Goal: Task Accomplishment & Management: Manage account settings

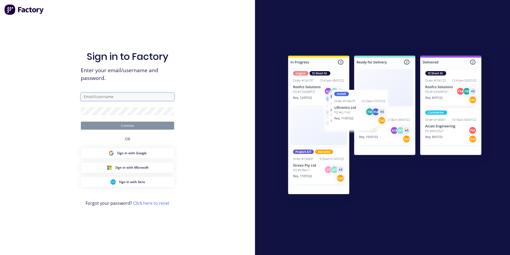
click at [124, 97] on input "text" at bounding box center [127, 97] width 93 height 8
type input "[EMAIL_ADDRESS][DOMAIN_NAME]"
click at [124, 115] on form "[EMAIL_ADDRESS][DOMAIN_NAME] Continue" at bounding box center [127, 111] width 93 height 37
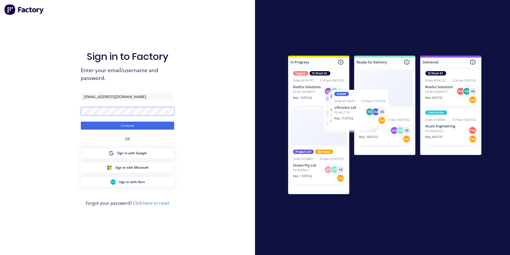
click at [81, 121] on button "Continue" at bounding box center [127, 125] width 93 height 8
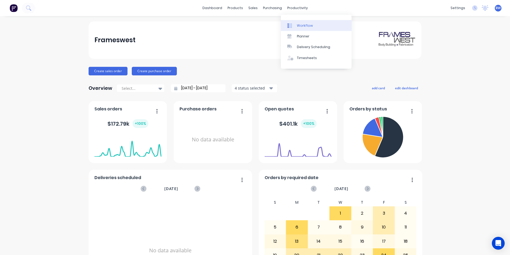
click at [295, 25] on div at bounding box center [291, 25] width 8 height 5
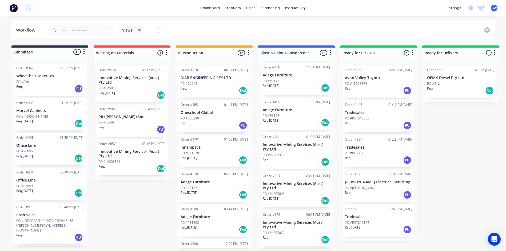
scroll to position [133, 0]
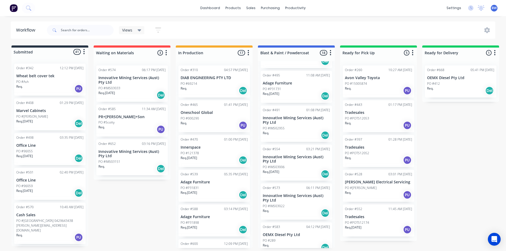
click at [289, 120] on p "Innovative Mining Services (Aust) Pty Ltd" at bounding box center [296, 120] width 67 height 9
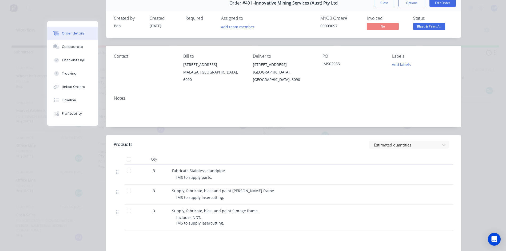
scroll to position [0, 0]
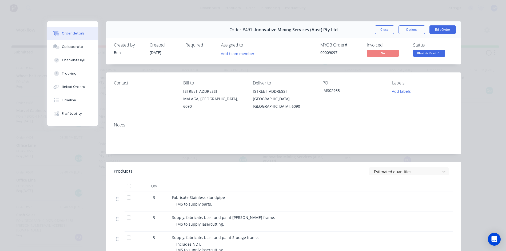
click at [385, 31] on button "Close" at bounding box center [384, 29] width 19 height 9
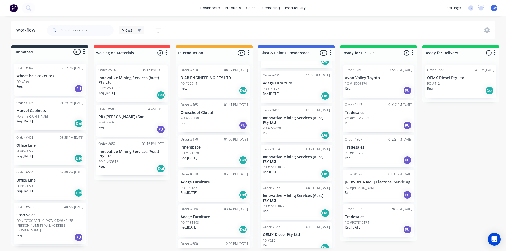
click at [449, 79] on p "OEMX Diesel Pty Ltd" at bounding box center [460, 78] width 67 height 5
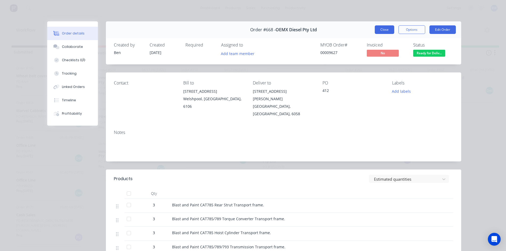
click at [388, 31] on button "Close" at bounding box center [384, 29] width 19 height 9
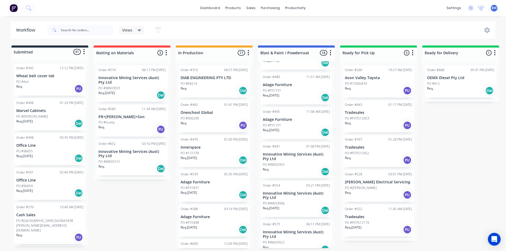
scroll to position [107, 0]
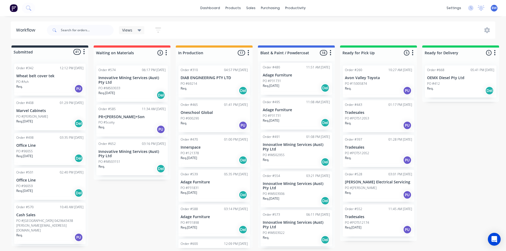
click at [289, 147] on p "Innovative Mining Services (Aust) Pty Ltd" at bounding box center [296, 146] width 67 height 9
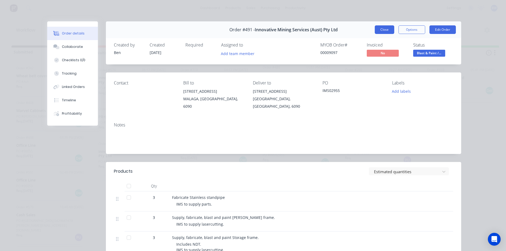
click at [377, 30] on button "Close" at bounding box center [384, 29] width 19 height 9
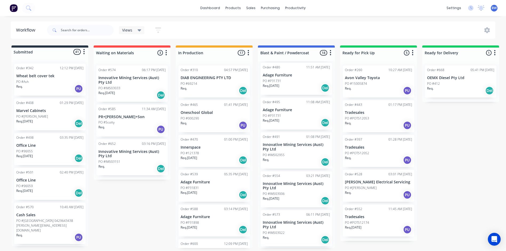
click at [289, 183] on p "Innovative Mining Services (Aust) Pty Ltd" at bounding box center [296, 185] width 67 height 9
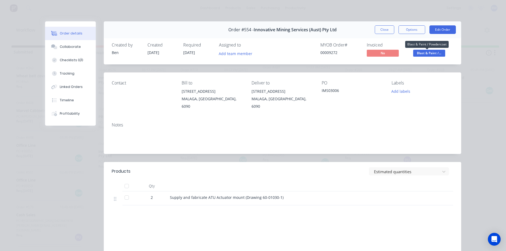
click at [426, 54] on span "Blast & Paint /..." at bounding box center [429, 53] width 32 height 7
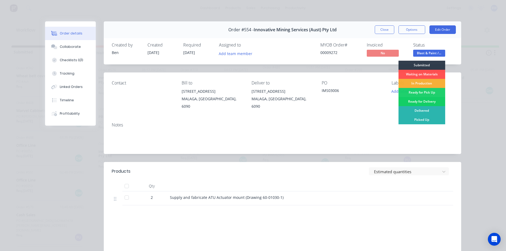
click at [422, 101] on div "Ready for Delivery" at bounding box center [422, 101] width 47 height 9
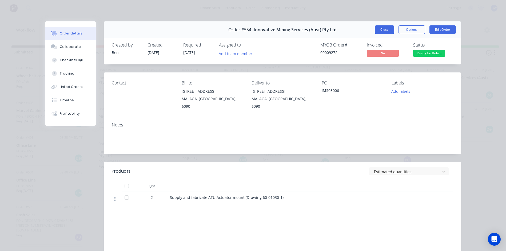
click at [382, 29] on button "Close" at bounding box center [384, 29] width 19 height 9
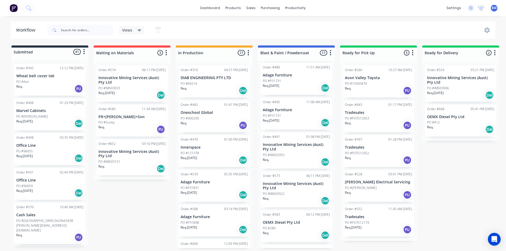
click at [286, 183] on p "Innovative Mining Services (Aust) Pty Ltd" at bounding box center [296, 185] width 67 height 9
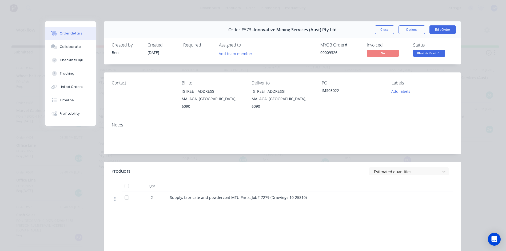
click at [430, 53] on span "Blast & Paint /..." at bounding box center [429, 53] width 32 height 7
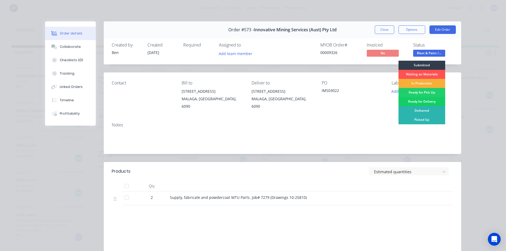
click at [414, 100] on div "Ready for Delivery" at bounding box center [422, 101] width 47 height 9
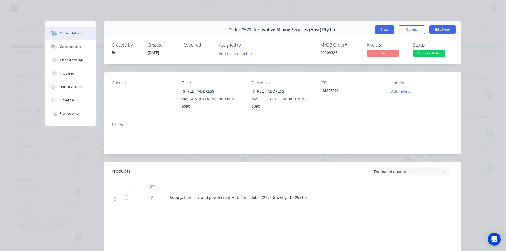
click at [388, 31] on button "Close" at bounding box center [384, 29] width 19 height 9
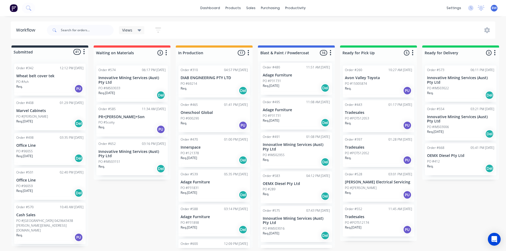
click at [289, 216] on p "Innovative Mining Services (Aust) Pty Ltd" at bounding box center [296, 220] width 67 height 9
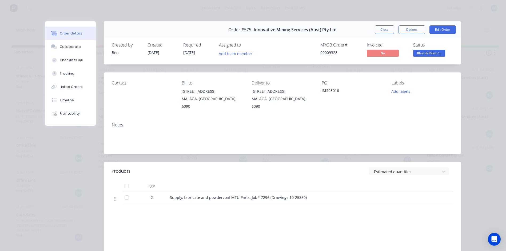
click at [430, 52] on span "Blast & Paint /..." at bounding box center [429, 53] width 32 height 7
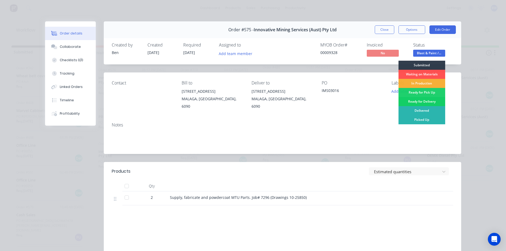
click at [419, 100] on div "Ready for Delivery" at bounding box center [422, 101] width 47 height 9
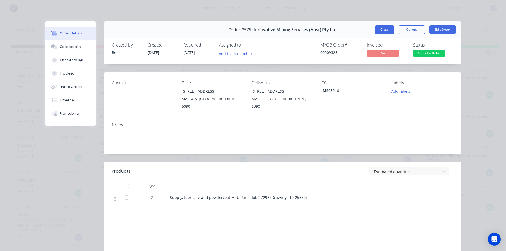
click at [384, 31] on button "Close" at bounding box center [384, 29] width 19 height 9
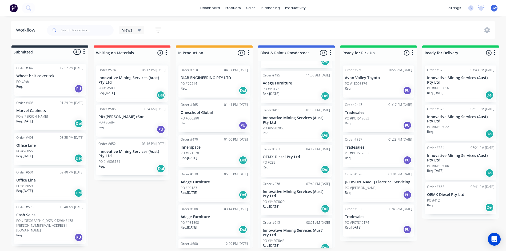
scroll to position [160, 0]
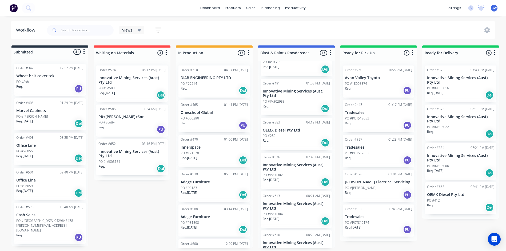
click at [285, 174] on div "PO #IMS03020" at bounding box center [296, 174] width 67 height 5
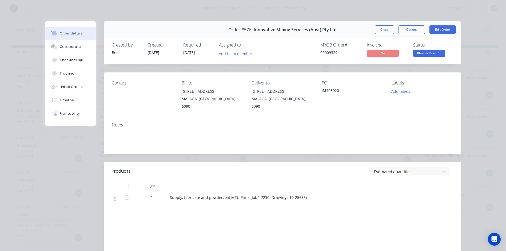
click at [429, 53] on span "Blast & Paint /..." at bounding box center [429, 53] width 32 height 7
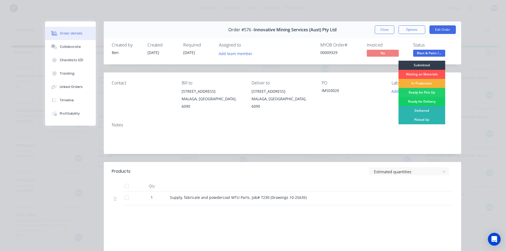
click at [416, 100] on div "Ready for Delivery" at bounding box center [422, 101] width 47 height 9
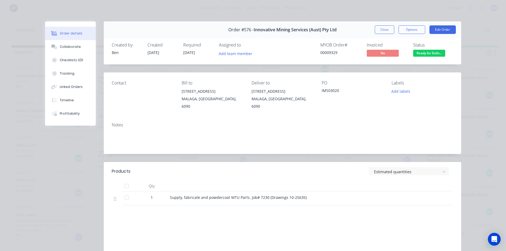
click at [388, 27] on button "Close" at bounding box center [384, 29] width 19 height 9
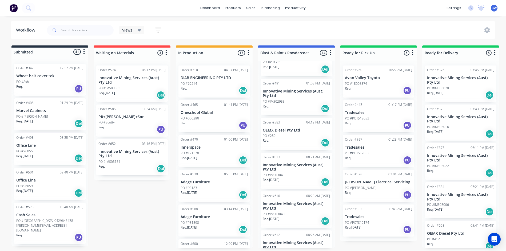
click at [298, 170] on p "Innovative Mining Services (Aust) Pty Ltd" at bounding box center [296, 167] width 67 height 9
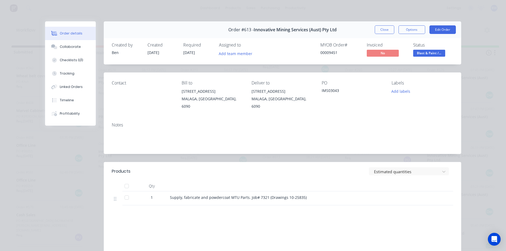
click at [420, 55] on span "Blast & Paint /..." at bounding box center [429, 53] width 32 height 7
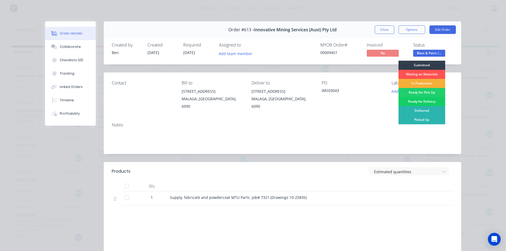
click at [416, 102] on div "Ready for Delivery" at bounding box center [422, 101] width 47 height 9
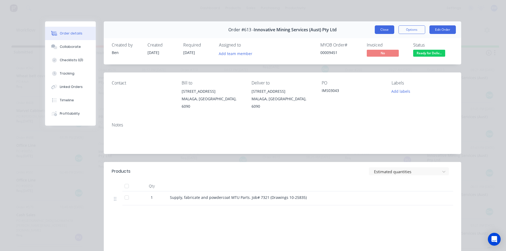
click at [388, 30] on button "Close" at bounding box center [384, 29] width 19 height 9
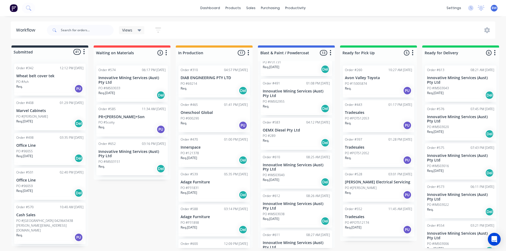
click at [289, 170] on p "Innovative Mining Services (Aust) Pty Ltd" at bounding box center [296, 167] width 67 height 9
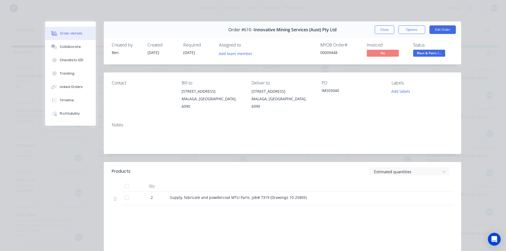
click at [428, 53] on span "Blast & Paint /..." at bounding box center [429, 53] width 32 height 7
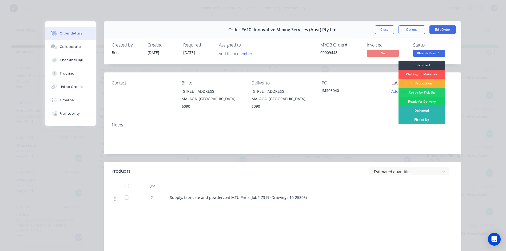
click at [418, 100] on div "Ready for Delivery" at bounding box center [422, 101] width 47 height 9
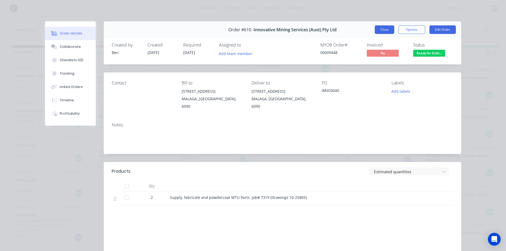
click at [380, 28] on button "Close" at bounding box center [384, 29] width 19 height 9
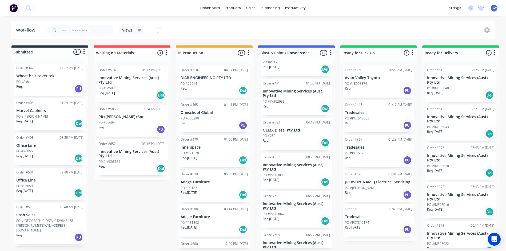
click at [284, 163] on p "Innovative Mining Services (Aust) Pty Ltd" at bounding box center [296, 167] width 67 height 9
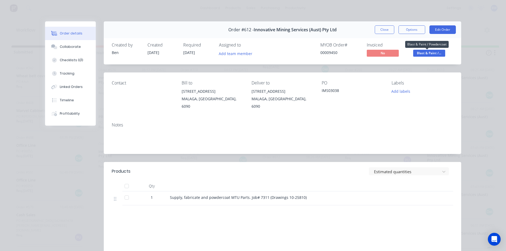
click at [436, 55] on span "Blast & Paint /..." at bounding box center [429, 53] width 32 height 7
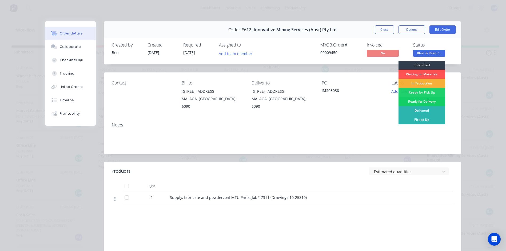
click at [416, 102] on div "Ready for Delivery" at bounding box center [422, 101] width 47 height 9
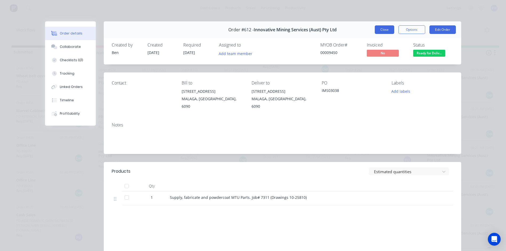
click at [384, 31] on button "Close" at bounding box center [384, 29] width 19 height 9
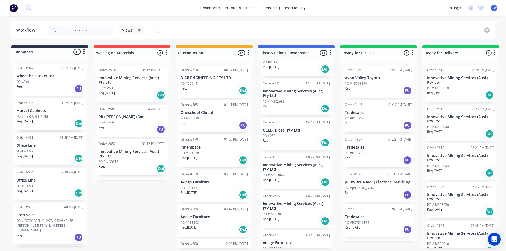
click at [279, 168] on p "Innovative Mining Services (Aust) Pty Ltd" at bounding box center [296, 167] width 67 height 9
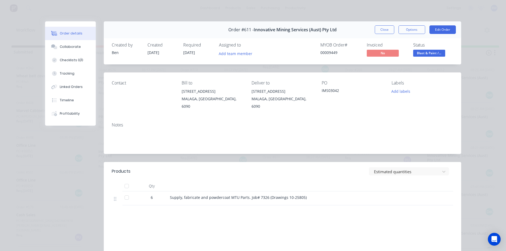
click at [421, 57] on button "Blast & Paint /..." at bounding box center [429, 54] width 32 height 8
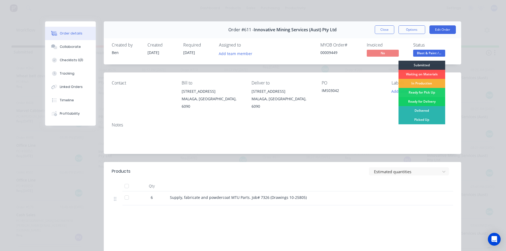
click at [416, 98] on div "Ready for Delivery" at bounding box center [422, 101] width 47 height 9
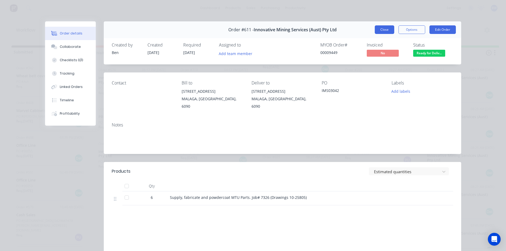
click at [383, 28] on button "Close" at bounding box center [384, 29] width 19 height 9
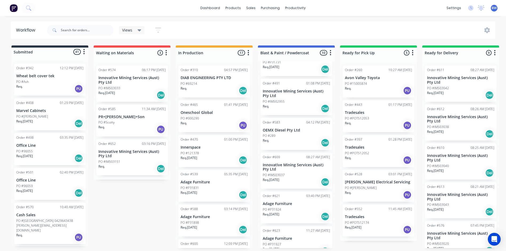
click at [291, 171] on p "Innovative Mining Services (Aust) Pty Ltd" at bounding box center [296, 167] width 67 height 9
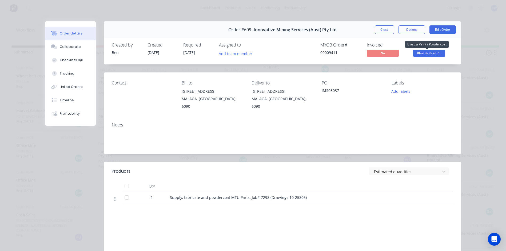
click at [424, 54] on span "Blast & Paint /..." at bounding box center [429, 53] width 32 height 7
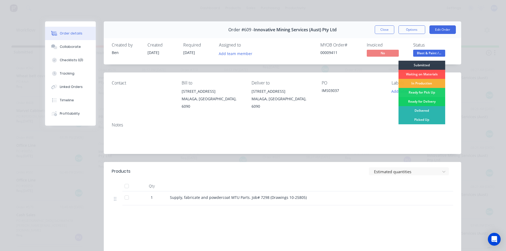
click at [418, 102] on div "Ready for Delivery" at bounding box center [422, 101] width 47 height 9
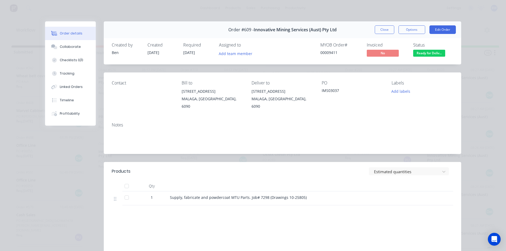
scroll to position [132, 0]
click at [391, 31] on button "Close" at bounding box center [384, 29] width 19 height 9
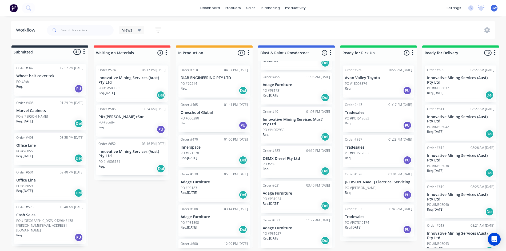
click at [133, 149] on p "Innovative Mining Services (Aust) Pty Ltd" at bounding box center [131, 153] width 67 height 9
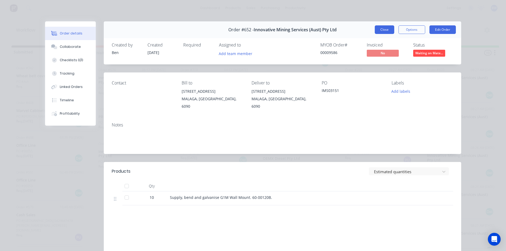
click at [384, 27] on button "Close" at bounding box center [384, 29] width 19 height 9
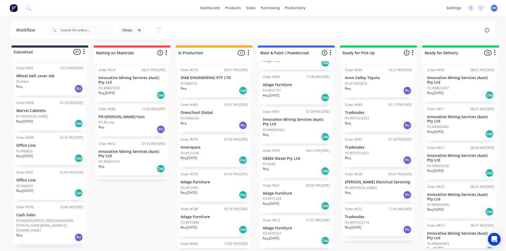
click at [106, 84] on p "Innovative Mining Services (Aust) Pty Ltd" at bounding box center [131, 80] width 67 height 9
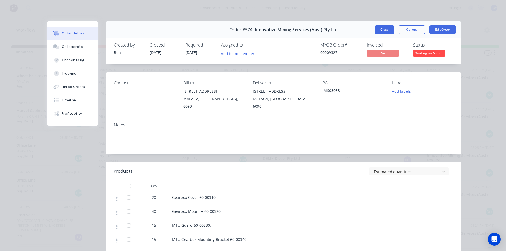
click at [382, 29] on button "Close" at bounding box center [384, 29] width 19 height 9
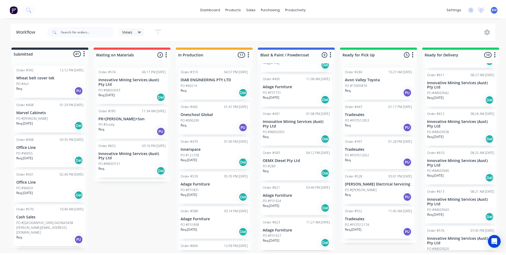
scroll to position [0, 0]
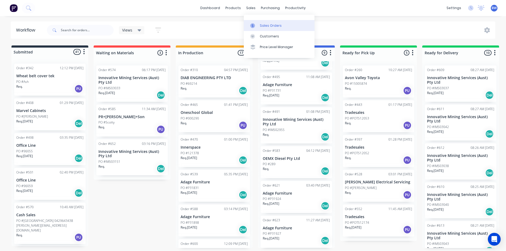
click at [251, 22] on link "Sales Orders" at bounding box center [279, 25] width 71 height 11
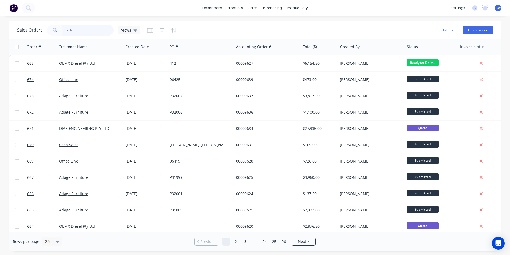
click at [90, 30] on input "text" at bounding box center [88, 30] width 52 height 11
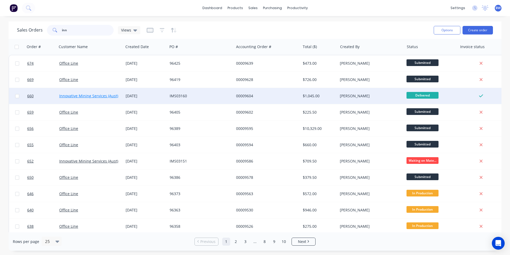
type input "inn"
click at [88, 95] on link "Innovative Mining Services (Aust) Pty Ltd" at bounding box center [95, 95] width 72 height 5
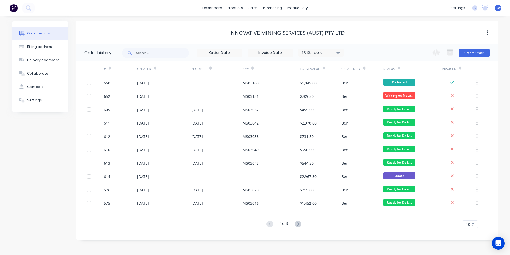
click at [475, 224] on div "10" at bounding box center [470, 224] width 15 height 8
click at [465, 178] on div "15" at bounding box center [470, 177] width 15 height 9
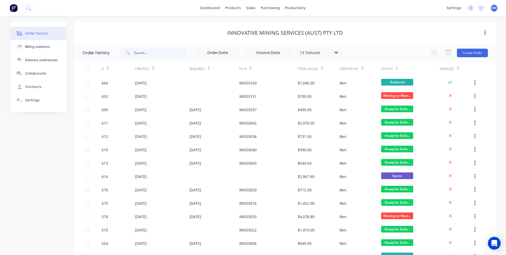
click at [335, 51] on icon at bounding box center [336, 52] width 4 height 6
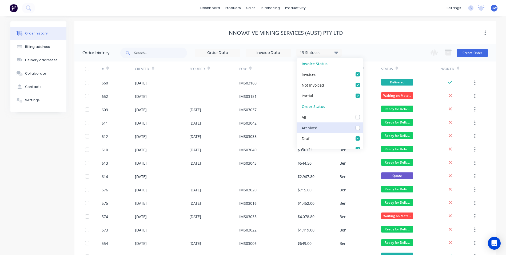
scroll to position [27, 0]
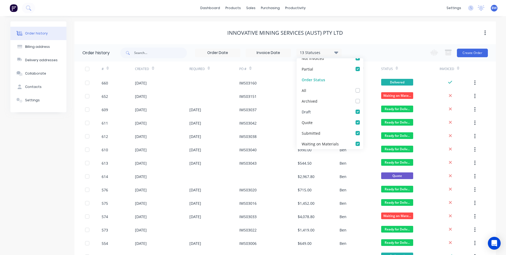
click at [363, 109] on label at bounding box center [363, 109] width 0 height 0
click at [363, 113] on input "checkbox" at bounding box center [365, 111] width 4 height 5
checkbox input "false"
click at [363, 119] on label at bounding box center [363, 119] width 0 height 0
click at [363, 121] on input "checkbox" at bounding box center [365, 121] width 4 height 5
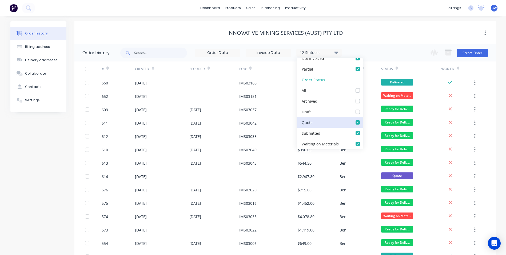
checkbox input "false"
click at [363, 130] on label at bounding box center [363, 130] width 0 height 0
click at [363, 131] on input "checkbox" at bounding box center [365, 132] width 4 height 5
checkbox input "false"
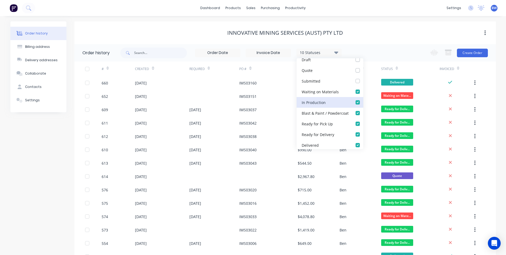
scroll to position [80, 0]
click at [363, 87] on label at bounding box center [363, 87] width 0 height 0
click at [363, 92] on Materials_checkbox_277d4d4e-6fb4-4657-b80f-9755e8fbdd69undefined "checkbox" at bounding box center [365, 89] width 4 height 5
checkbox Materials_checkbox_277d4d4e-6fb4-4657-b80f-9755e8fbdd69undefined "false"
click at [363, 98] on label at bounding box center [363, 98] width 0 height 0
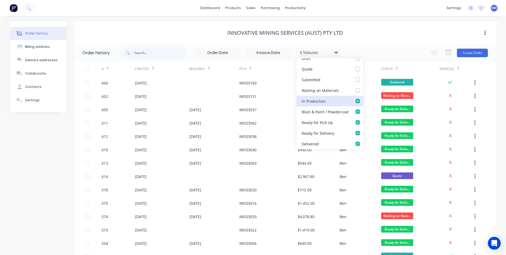
click at [363, 100] on Production_checkbox_6e87f122-9fd1-4cc8-972b-a01b6344b122undefined "checkbox" at bounding box center [365, 100] width 4 height 5
checkbox Production_checkbox_6e87f122-9fd1-4cc8-972b-a01b6344b122undefined "false"
click at [363, 109] on label at bounding box center [363, 109] width 0 height 0
click at [363, 111] on _checkbox_710d3090-7abe-4661-b707-49ee7d98af8fundefined "checkbox" at bounding box center [365, 111] width 4 height 5
checkbox _checkbox_710d3090-7abe-4661-b707-49ee7d98af8fundefined "false"
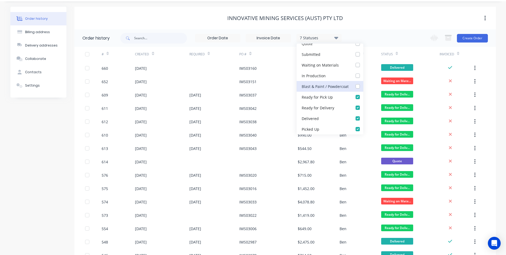
scroll to position [27, 0]
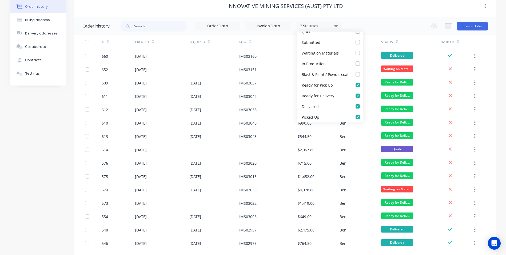
click at [363, 103] on label at bounding box center [363, 103] width 0 height 0
click at [363, 106] on input "checkbox" at bounding box center [365, 105] width 4 height 5
checkbox input "false"
click at [363, 114] on label at bounding box center [363, 114] width 0 height 0
click at [363, 117] on Up_checkbox_ks02eundefined "checkbox" at bounding box center [365, 116] width 4 height 5
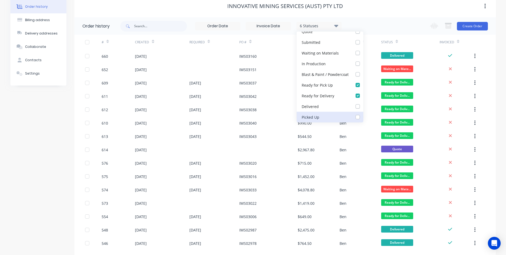
checkbox Up_checkbox_ks02eundefined "false"
click at [367, 24] on div "5 Statuses Invoice Status Invoiced Not Invoiced Partial Order Status All Archiv…" at bounding box center [308, 25] width 376 height 17
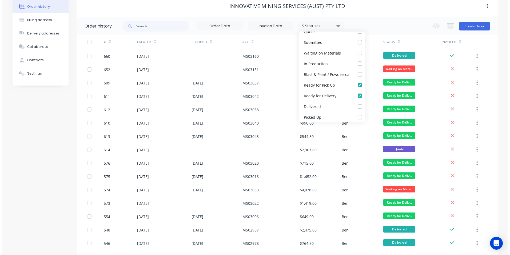
scroll to position [0, 0]
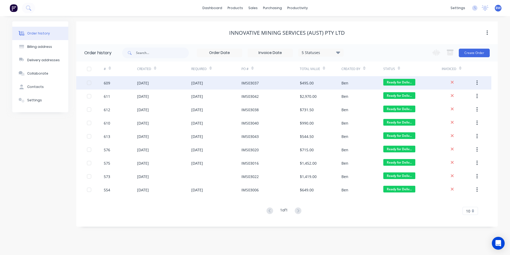
click at [251, 83] on div "IMS03037" at bounding box center [250, 83] width 17 height 6
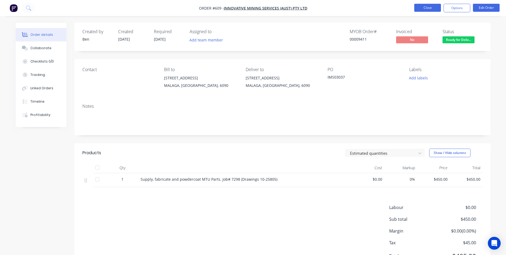
click at [431, 7] on button "Close" at bounding box center [427, 8] width 27 height 8
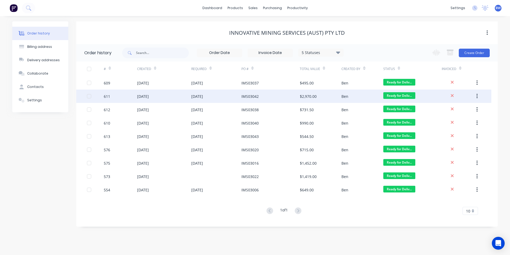
click at [263, 95] on div "IMS03042" at bounding box center [271, 95] width 58 height 13
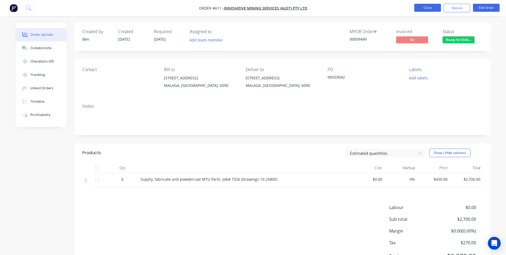
click at [419, 9] on button "Close" at bounding box center [427, 8] width 27 height 8
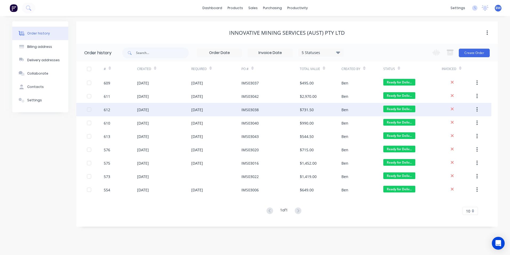
click at [273, 106] on div "IMS03038" at bounding box center [271, 109] width 58 height 13
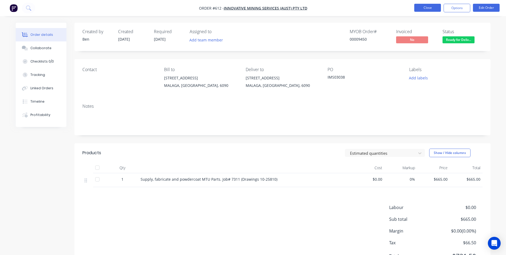
click at [429, 5] on button "Close" at bounding box center [427, 8] width 27 height 8
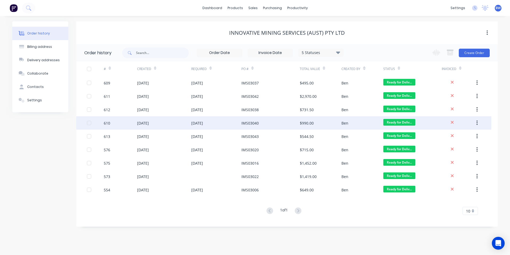
click at [246, 123] on div "IMS03040" at bounding box center [250, 123] width 17 height 6
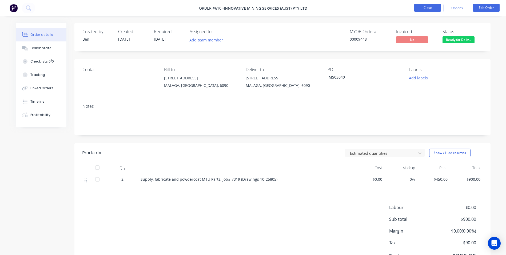
click at [432, 6] on button "Close" at bounding box center [427, 8] width 27 height 8
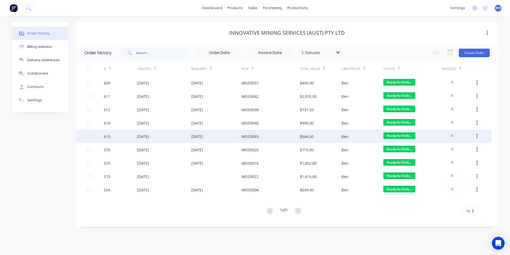
click at [236, 136] on div "[DATE]" at bounding box center [216, 135] width 50 height 13
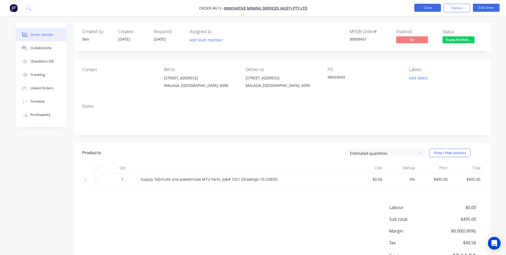
click at [423, 7] on button "Close" at bounding box center [427, 8] width 27 height 8
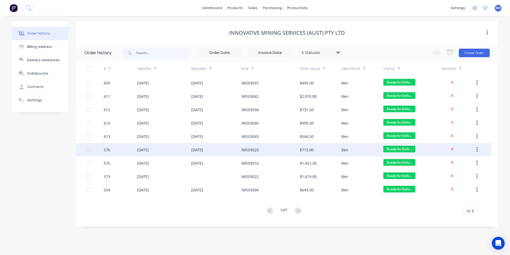
click at [254, 150] on div "IMS03020" at bounding box center [250, 150] width 17 height 6
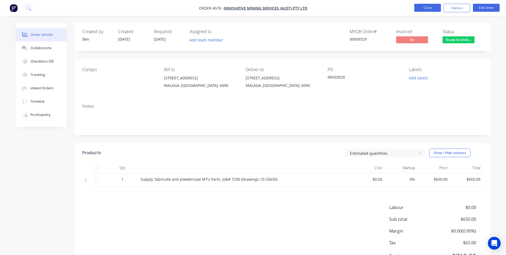
click at [429, 10] on button "Close" at bounding box center [427, 8] width 27 height 8
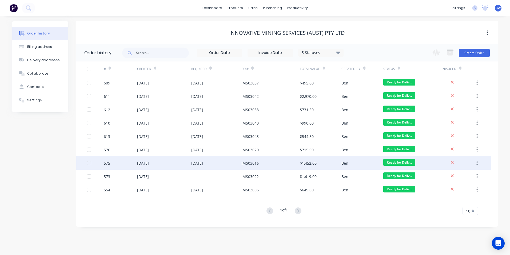
click at [267, 164] on div "IMS03016" at bounding box center [271, 162] width 58 height 13
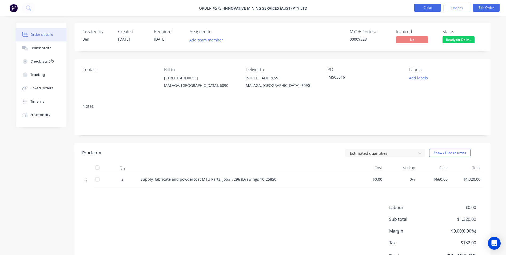
click at [436, 6] on button "Close" at bounding box center [427, 8] width 27 height 8
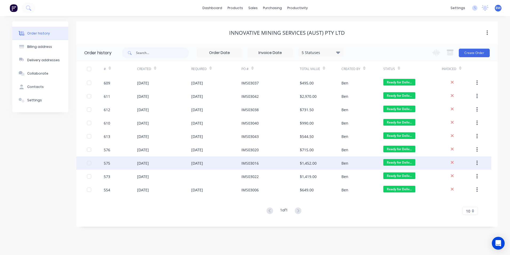
click at [252, 163] on div "IMS03016" at bounding box center [250, 163] width 17 height 6
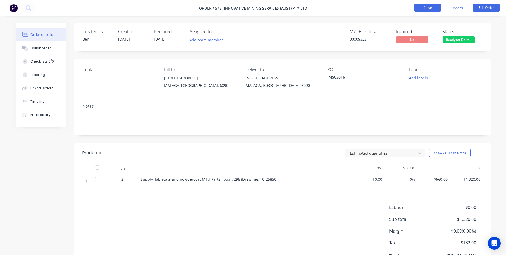
click at [432, 10] on button "Close" at bounding box center [427, 8] width 27 height 8
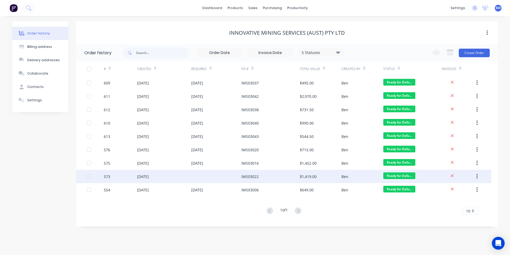
click at [239, 175] on div at bounding box center [216, 175] width 50 height 13
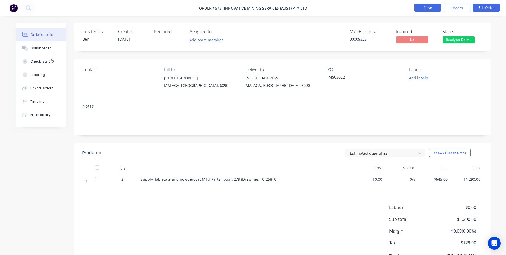
click at [425, 7] on button "Close" at bounding box center [427, 8] width 27 height 8
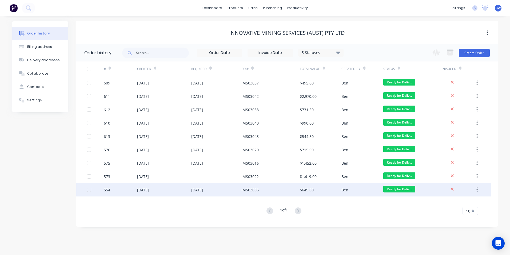
click at [232, 188] on div "[DATE]" at bounding box center [216, 189] width 50 height 13
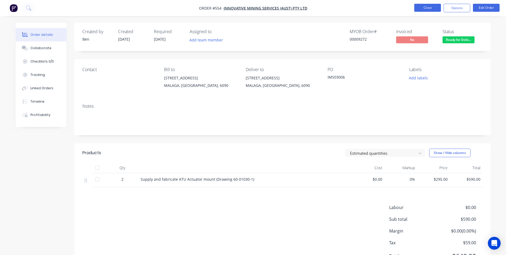
click at [421, 10] on button "Close" at bounding box center [427, 8] width 27 height 8
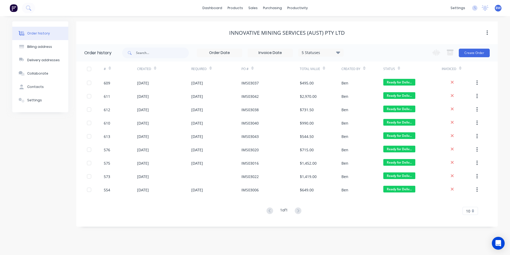
click at [329, 54] on div "5 Statuses" at bounding box center [321, 53] width 45 height 6
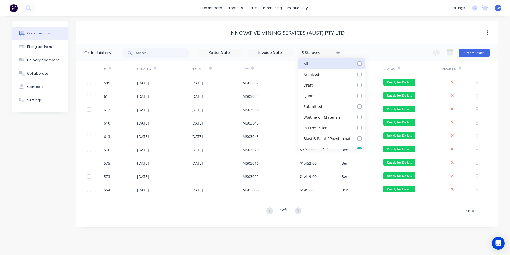
scroll to position [80, 0]
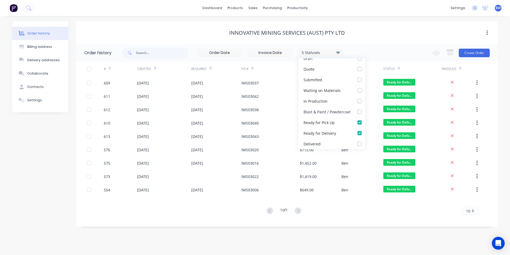
click at [365, 109] on label at bounding box center [365, 109] width 0 height 0
click at [365, 112] on _checkbox_710d3090-7abe-4661-b707-49ee7d98af8fundefined "checkbox" at bounding box center [367, 111] width 4 height 5
checkbox _checkbox_710d3090-7abe-4661-b707-49ee7d98af8fundefined "true"
click at [365, 98] on label at bounding box center [365, 98] width 0 height 0
click at [365, 100] on Production_checkbox_6e87f122-9fd1-4cc8-972b-a01b6344b122undefined "checkbox" at bounding box center [367, 100] width 4 height 5
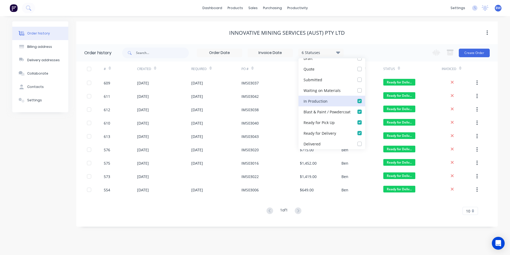
checkbox Production_checkbox_6e87f122-9fd1-4cc8-972b-a01b6344b122undefined "true"
click at [365, 87] on label at bounding box center [365, 87] width 0 height 0
click at [365, 91] on Materials_checkbox_277d4d4e-6fb4-4657-b80f-9755e8fbdd69undefined "checkbox" at bounding box center [367, 89] width 4 height 5
checkbox Materials_checkbox_277d4d4e-6fb4-4657-b80f-9755e8fbdd69undefined "true"
click at [365, 77] on label at bounding box center [365, 77] width 0 height 0
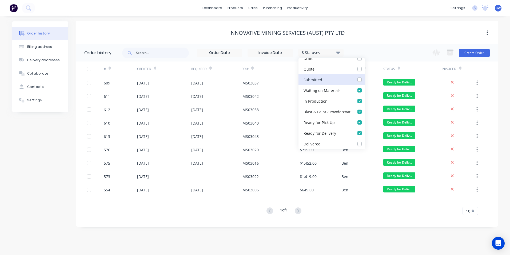
click at [365, 81] on input "checkbox" at bounding box center [367, 79] width 4 height 5
checkbox input "true"
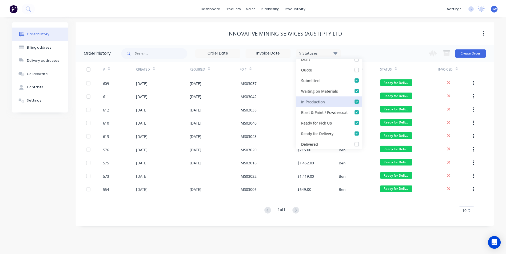
scroll to position [91, 0]
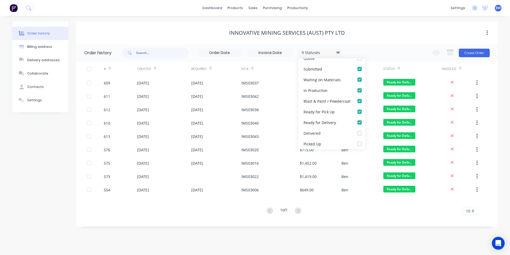
click at [365, 130] on label at bounding box center [365, 130] width 0 height 0
click at [365, 132] on input "checkbox" at bounding box center [367, 132] width 4 height 5
checkbox input "true"
click at [365, 141] on label at bounding box center [365, 141] width 0 height 0
click at [365, 144] on Up_checkbox_yh3ecfundefined "checkbox" at bounding box center [367, 143] width 4 height 5
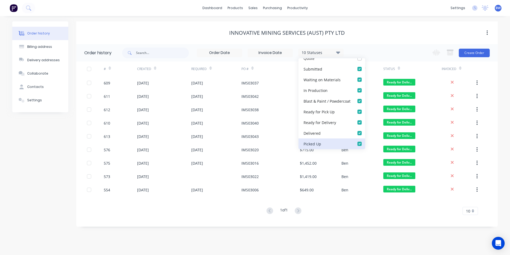
checkbox Up_checkbox_yh3ecfundefined "true"
click at [393, 46] on div "11 Statuses Invoice Status Invoiced Not Invoiced Partial Order Status All Archi…" at bounding box center [310, 52] width 376 height 17
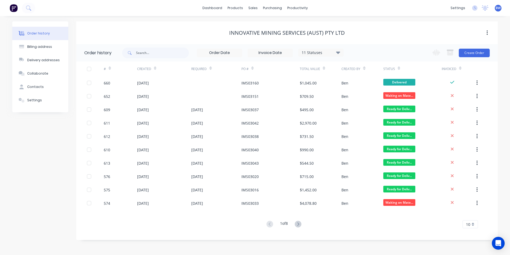
click at [476, 224] on div "10" at bounding box center [470, 224] width 15 height 8
click at [474, 187] on div "20" at bounding box center [470, 186] width 15 height 9
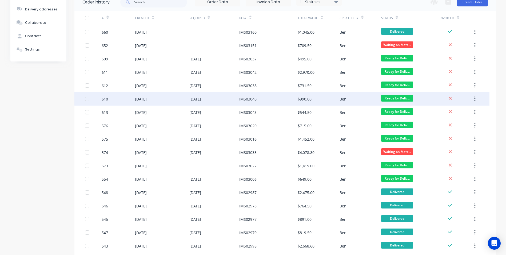
scroll to position [44, 0]
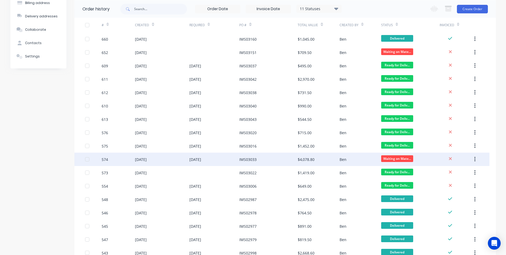
click at [252, 161] on div "IMS03033" at bounding box center [247, 159] width 17 height 6
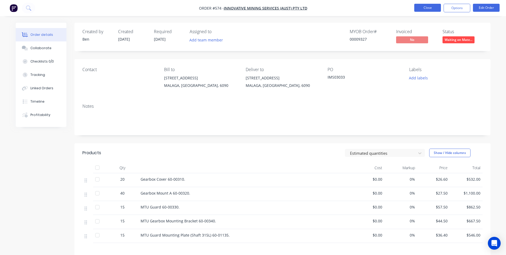
click at [421, 10] on button "Close" at bounding box center [427, 8] width 27 height 8
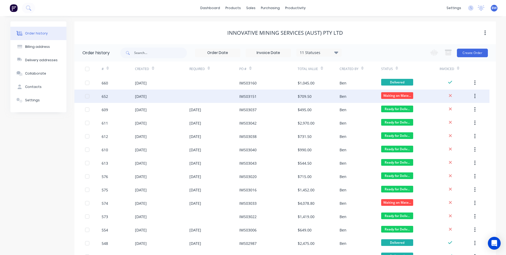
click at [275, 98] on div "IMS03151" at bounding box center [268, 95] width 58 height 13
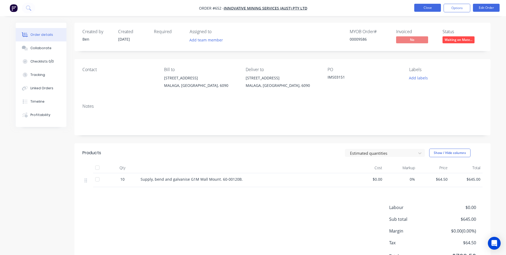
click at [427, 7] on button "Close" at bounding box center [427, 8] width 27 height 8
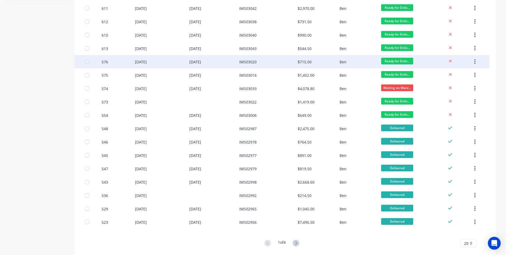
scroll to position [124, 0]
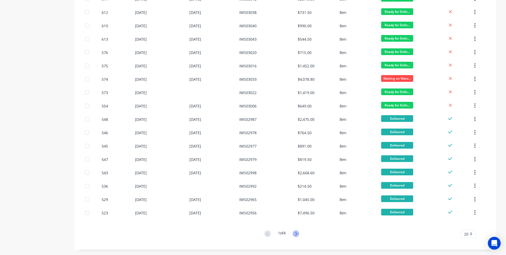
click at [299, 234] on icon at bounding box center [296, 233] width 7 height 7
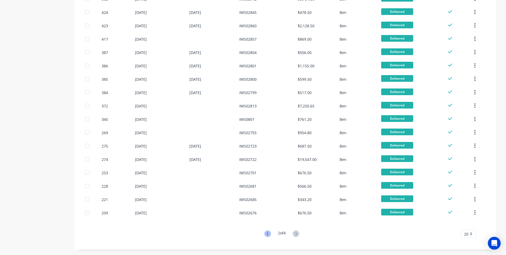
click at [267, 234] on icon at bounding box center [268, 233] width 2 height 3
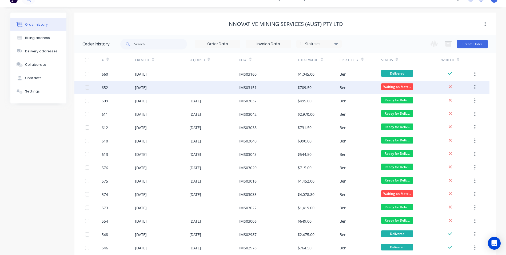
scroll to position [0, 0]
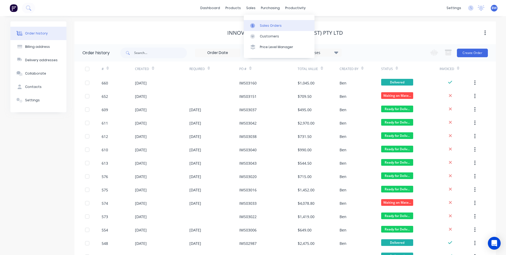
click at [256, 25] on div at bounding box center [254, 25] width 8 height 5
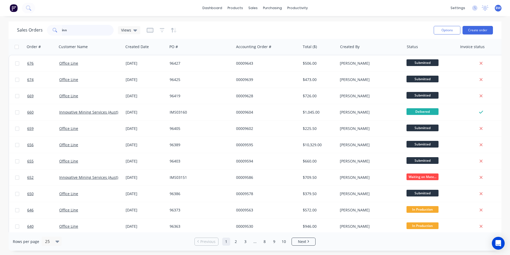
click at [84, 30] on input "inn" at bounding box center [88, 30] width 52 height 11
type input "i"
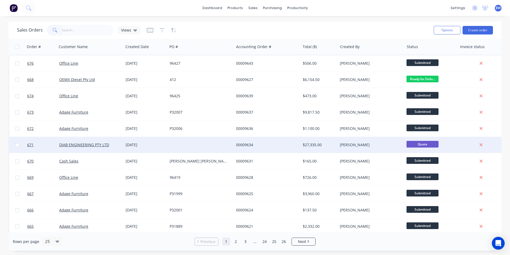
click at [147, 145] on div "[DATE]" at bounding box center [146, 144] width 40 height 5
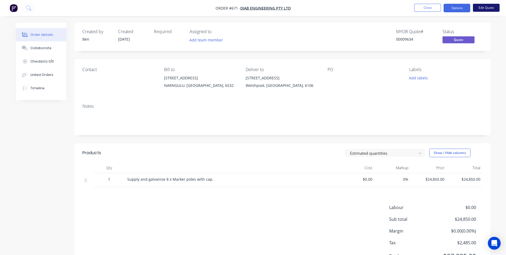
click at [489, 7] on button "Edit Quote" at bounding box center [486, 8] width 27 height 8
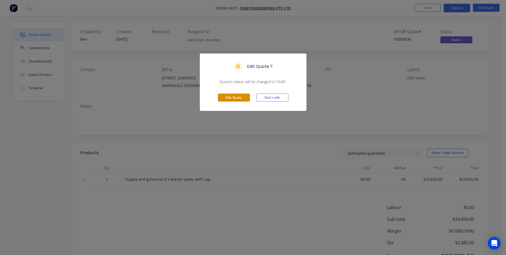
click at [244, 95] on button "Edit Quote" at bounding box center [234, 97] width 32 height 8
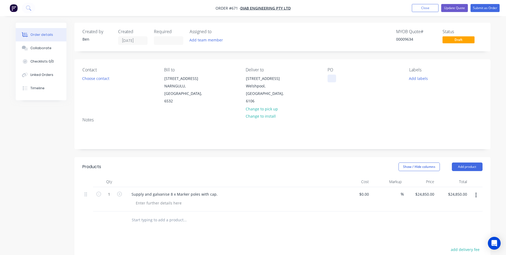
click at [328, 77] on div at bounding box center [332, 78] width 9 height 8
click at [489, 8] on button "Submit as Order" at bounding box center [485, 8] width 29 height 8
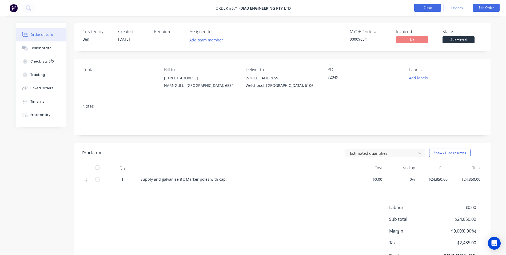
click at [420, 9] on button "Close" at bounding box center [427, 8] width 27 height 8
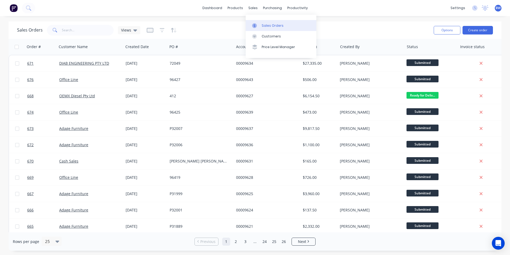
click at [256, 22] on link "Sales Orders" at bounding box center [281, 25] width 71 height 11
click at [218, 8] on link "dashboard" at bounding box center [212, 8] width 25 height 8
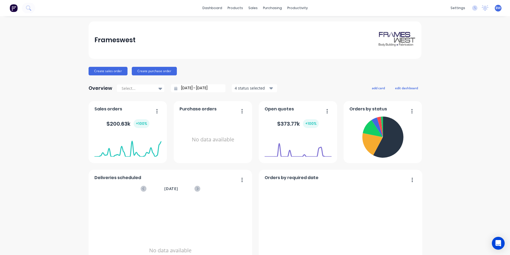
click at [156, 88] on div at bounding box center [160, 88] width 8 height 9
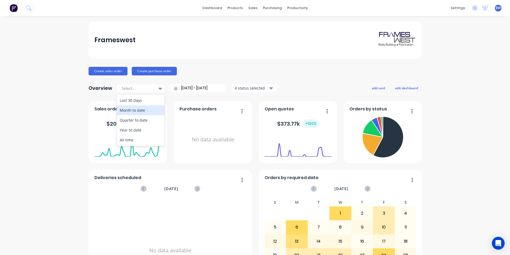
click at [141, 108] on div "Month to date" at bounding box center [141, 110] width 48 height 10
type input "[DATE] - [DATE]"
